Goal: Task Accomplishment & Management: Use online tool/utility

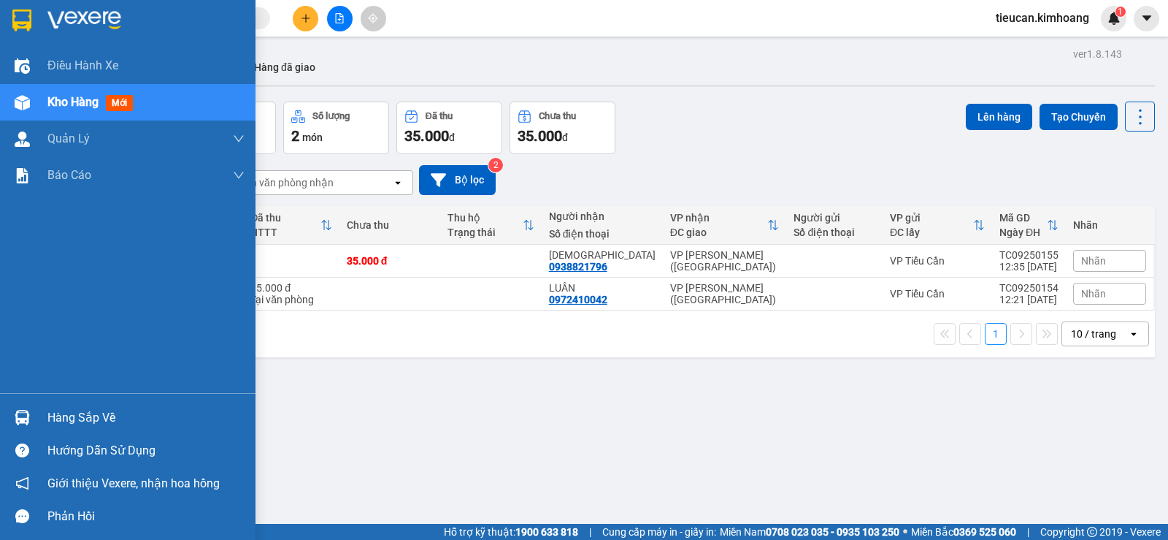
click at [89, 415] on div "Hàng sắp về" at bounding box center [145, 418] width 197 height 22
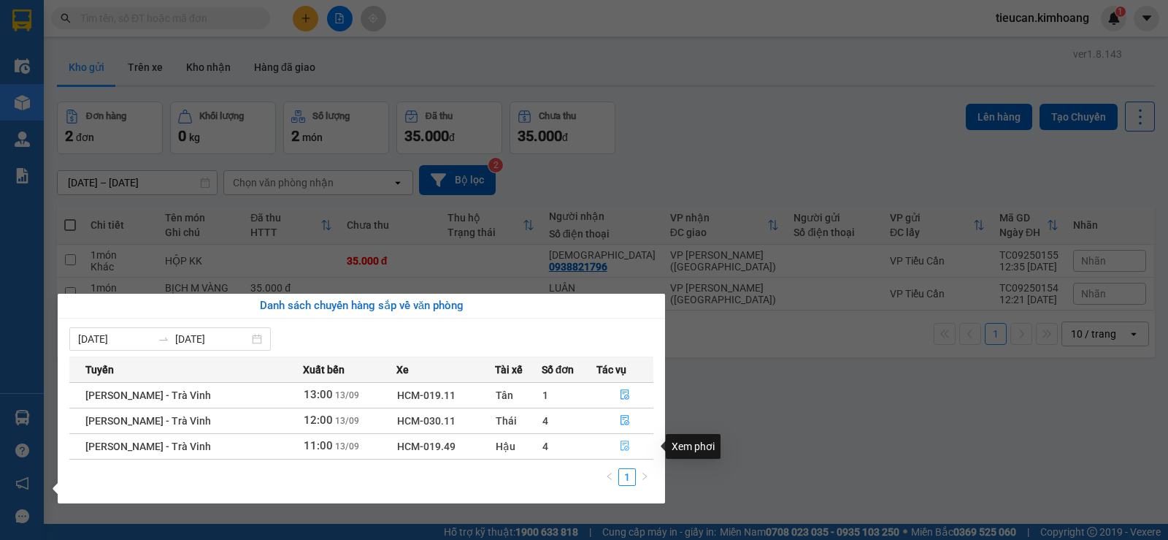
click at [624, 441] on icon "file-done" at bounding box center [625, 446] width 9 height 10
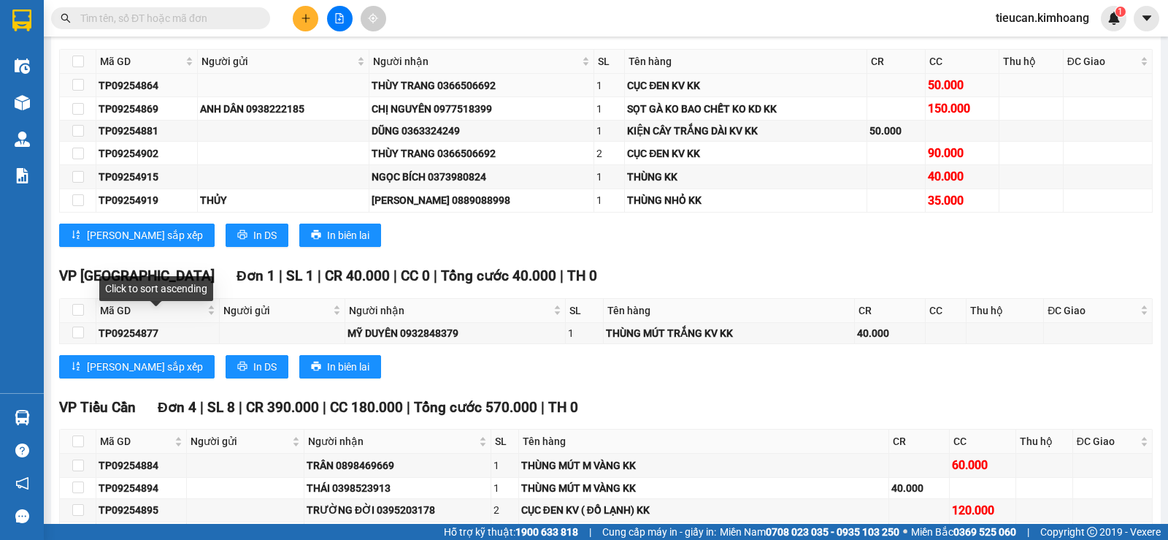
scroll to position [1387, 0]
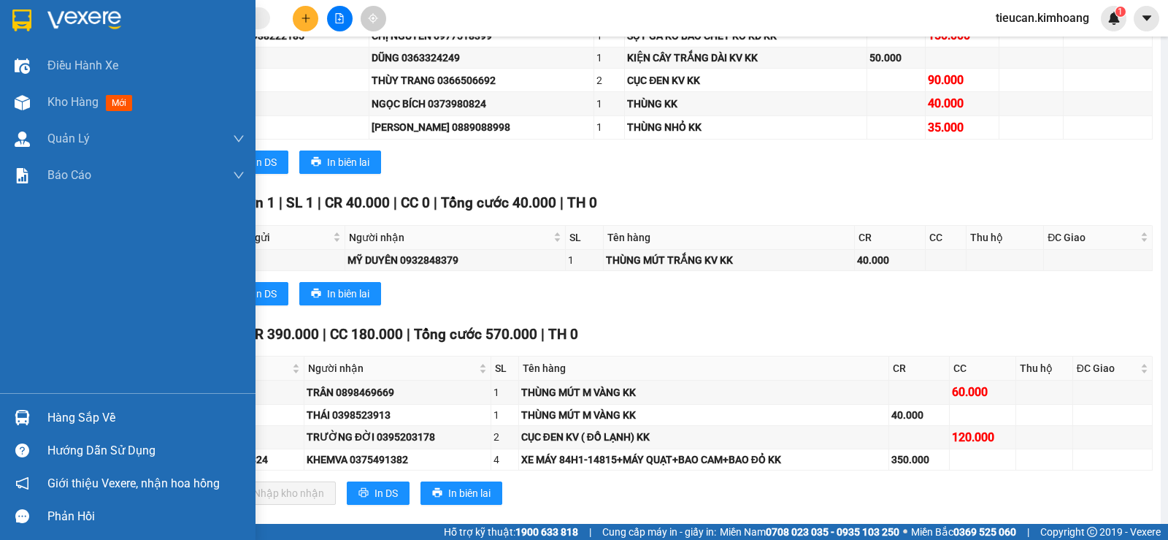
click at [73, 418] on div "Hàng sắp về" at bounding box center [145, 418] width 197 height 22
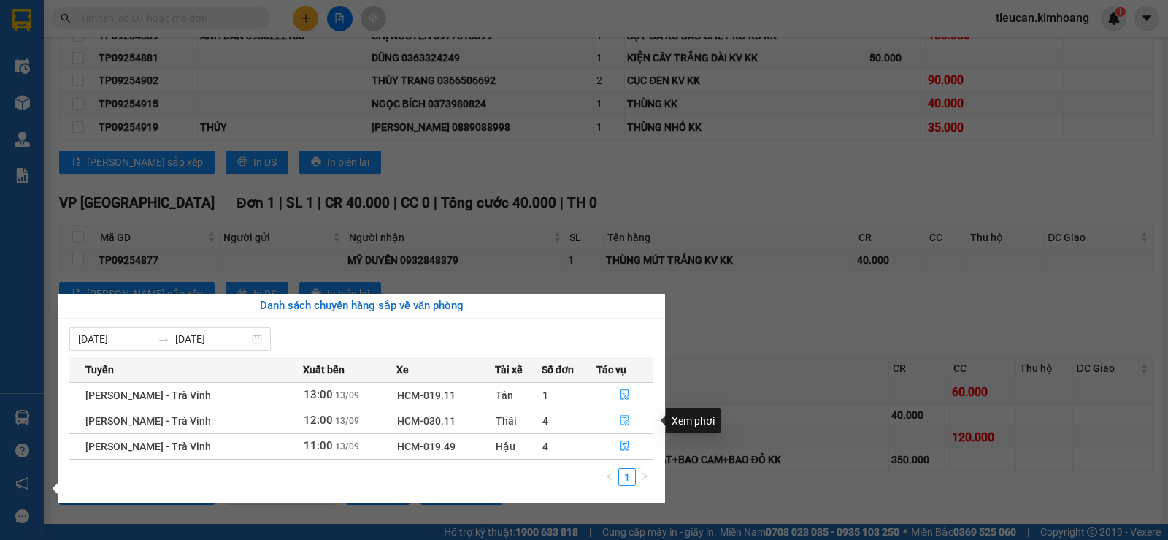
click at [620, 419] on icon "file-done" at bounding box center [625, 420] width 10 height 10
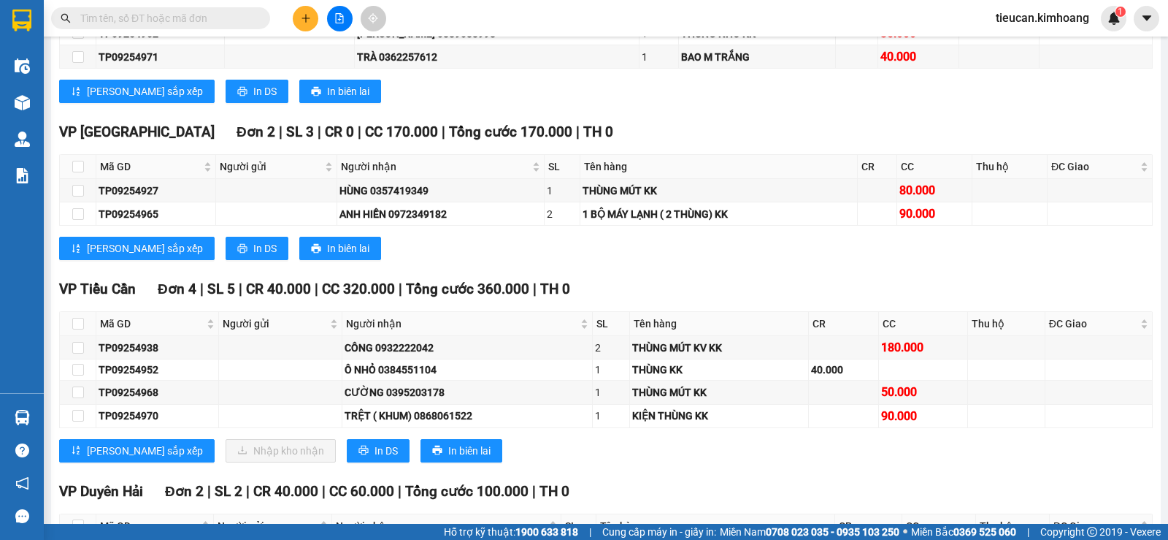
scroll to position [1385, 0]
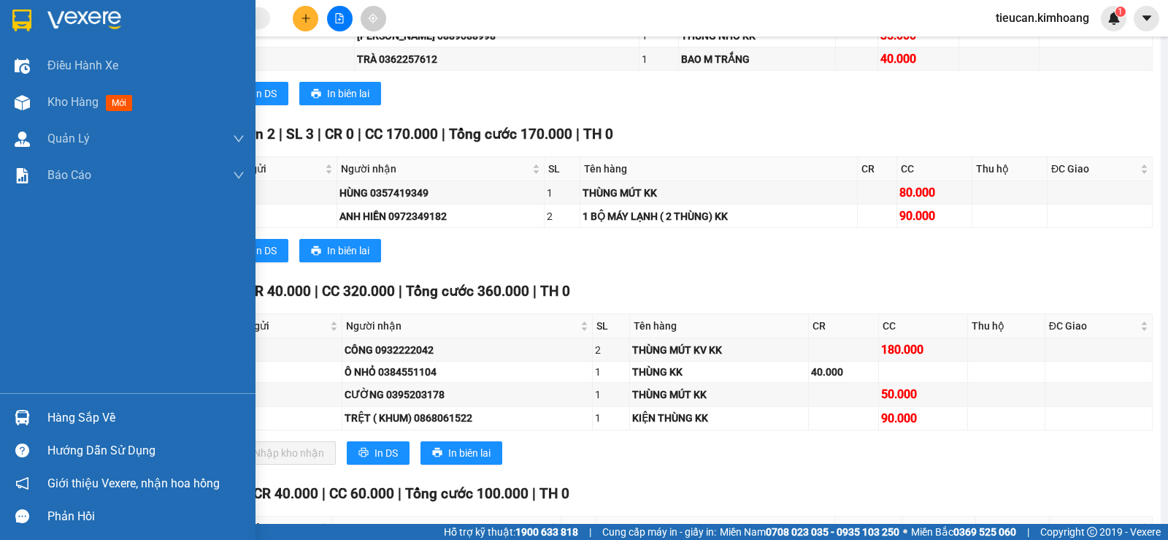
click at [68, 426] on div "Hàng sắp về" at bounding box center [145, 418] width 197 height 22
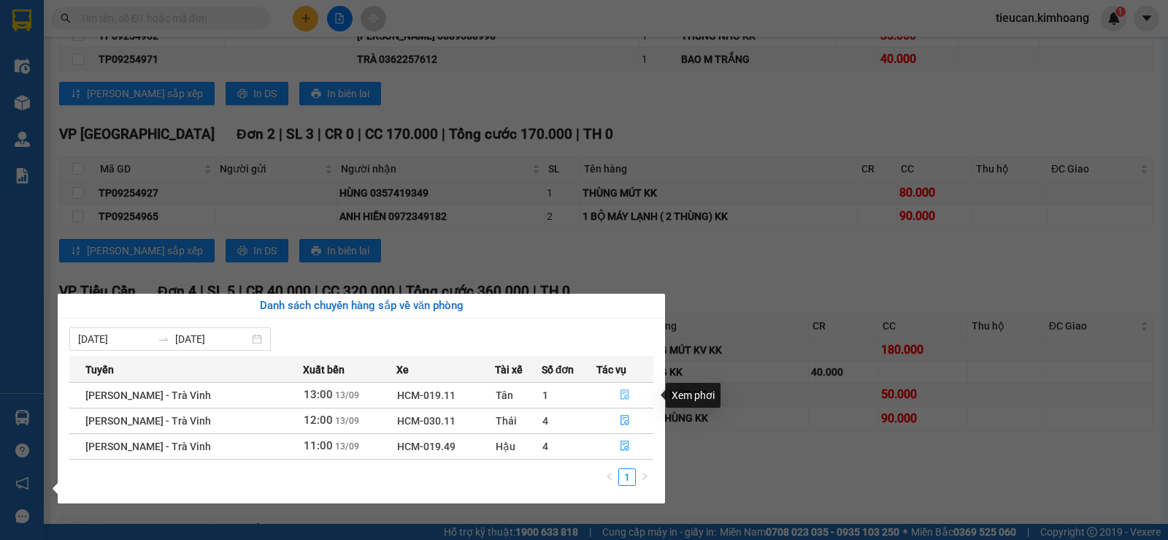
click at [617, 393] on button "button" at bounding box center [625, 394] width 56 height 23
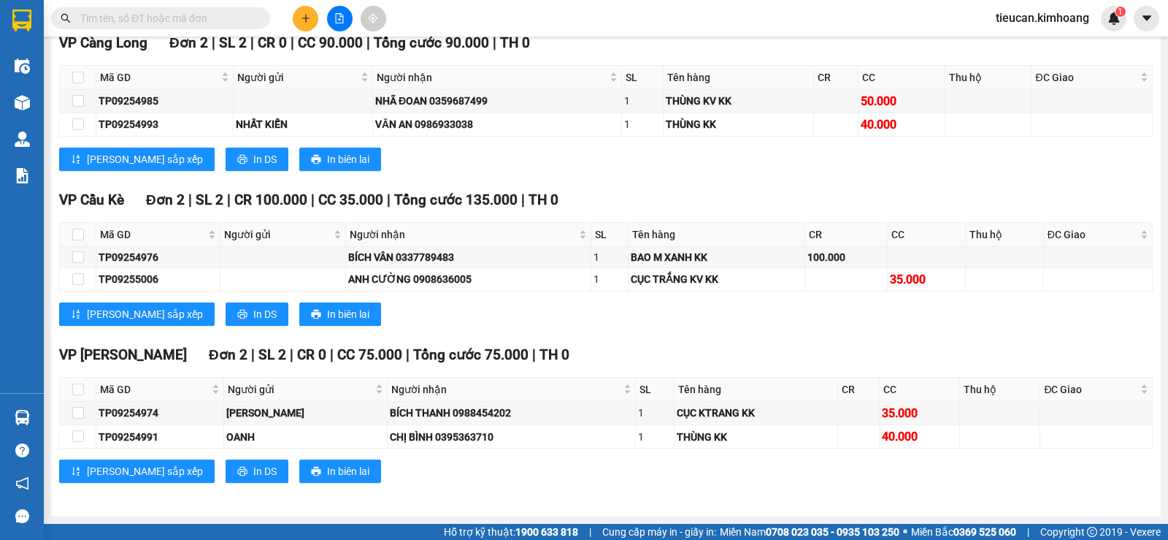
scroll to position [996, 0]
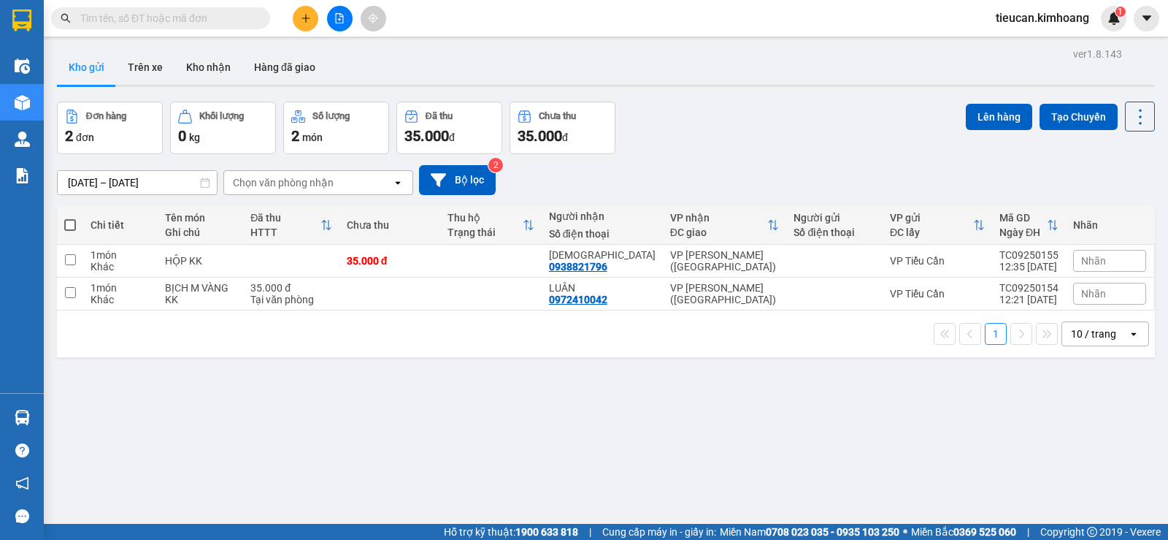
click at [66, 223] on span at bounding box center [70, 225] width 12 height 12
click at [70, 218] on input "checkbox" at bounding box center [70, 218] width 0 height 0
checkbox input "true"
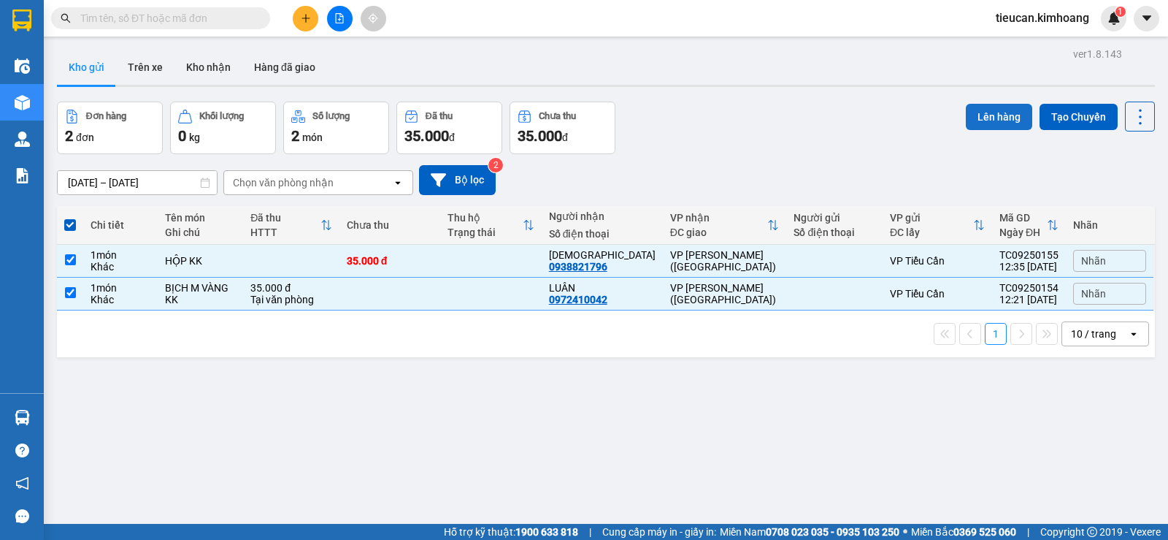
click at [1005, 120] on button "Lên hàng" at bounding box center [999, 117] width 66 height 26
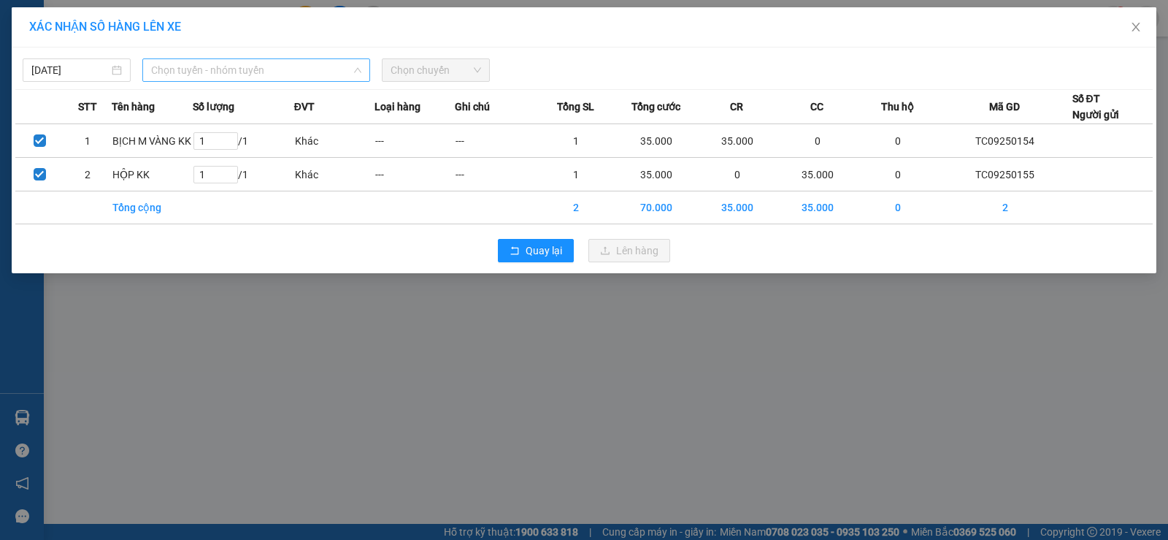
click at [291, 71] on span "Chọn tuyến - nhóm tuyến" at bounding box center [256, 70] width 210 height 22
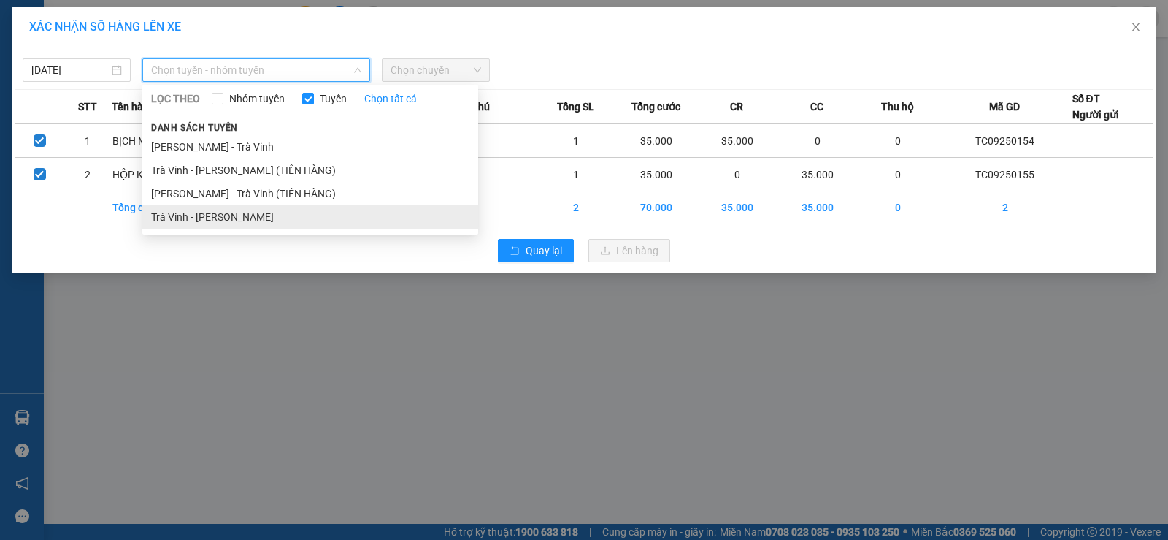
click at [242, 212] on li "Trà Vinh - Hồ Chí Minh" at bounding box center [310, 216] width 336 height 23
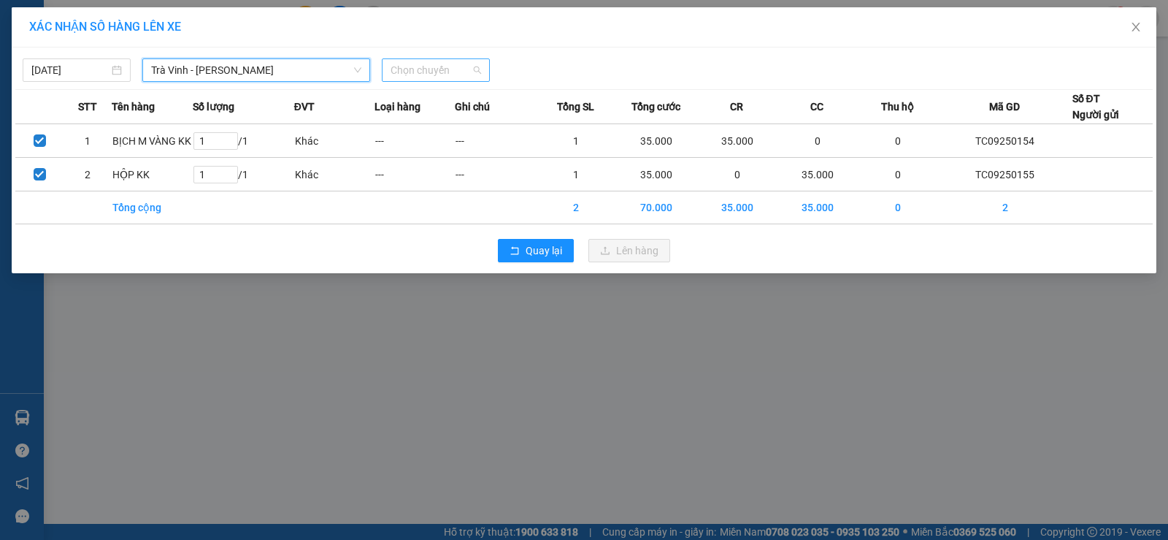
click at [437, 71] on span "Chọn chuyến" at bounding box center [436, 70] width 91 height 22
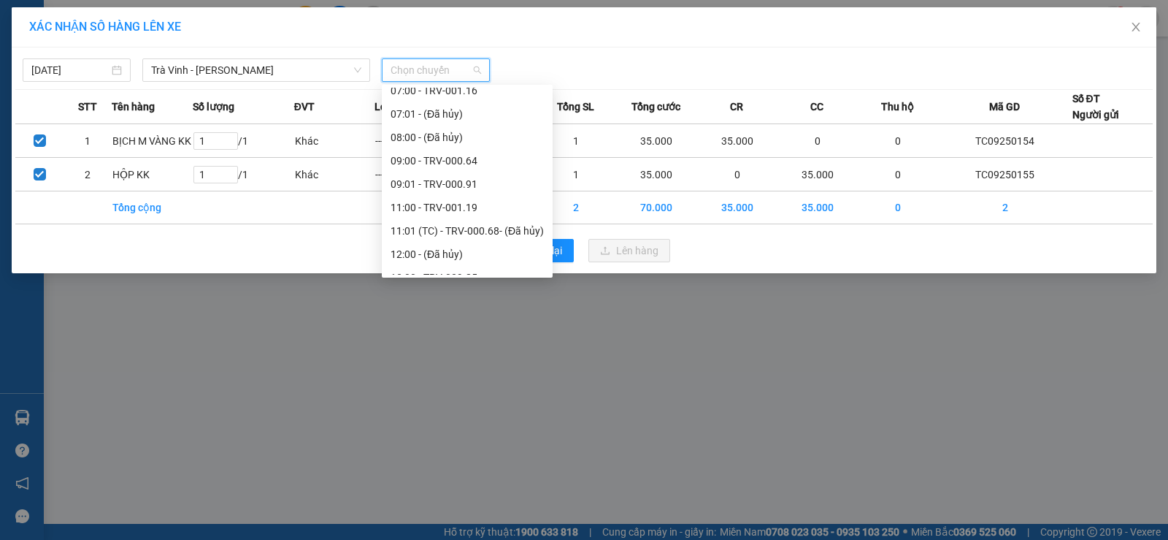
scroll to position [292, 0]
click at [435, 249] on div "15:00 - TRV-000.80" at bounding box center [467, 251] width 153 height 16
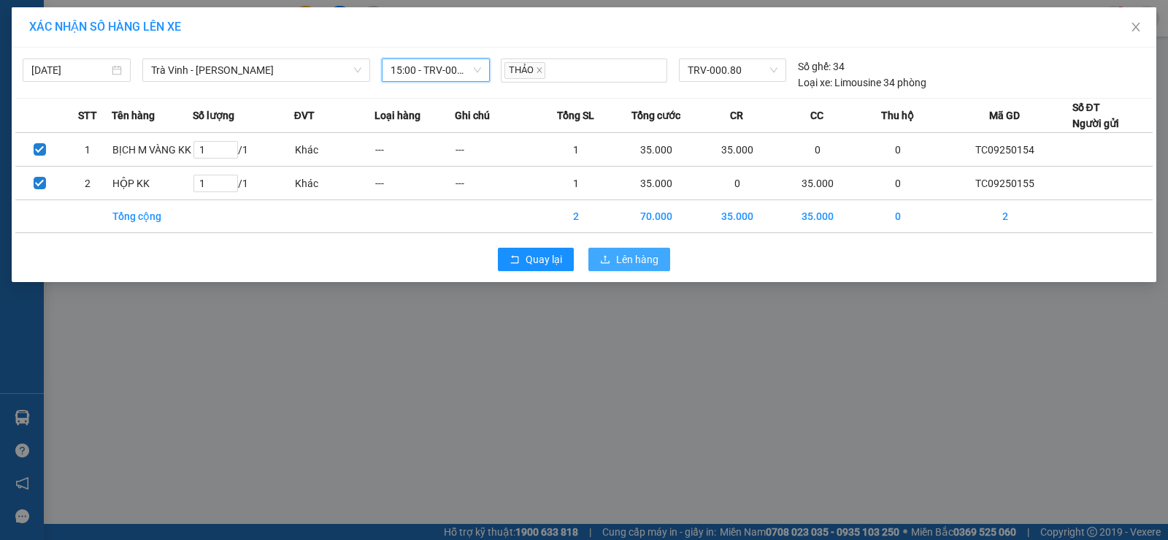
click at [659, 258] on button "Lên hàng" at bounding box center [629, 259] width 82 height 23
